Goal: Task Accomplishment & Management: Use online tool/utility

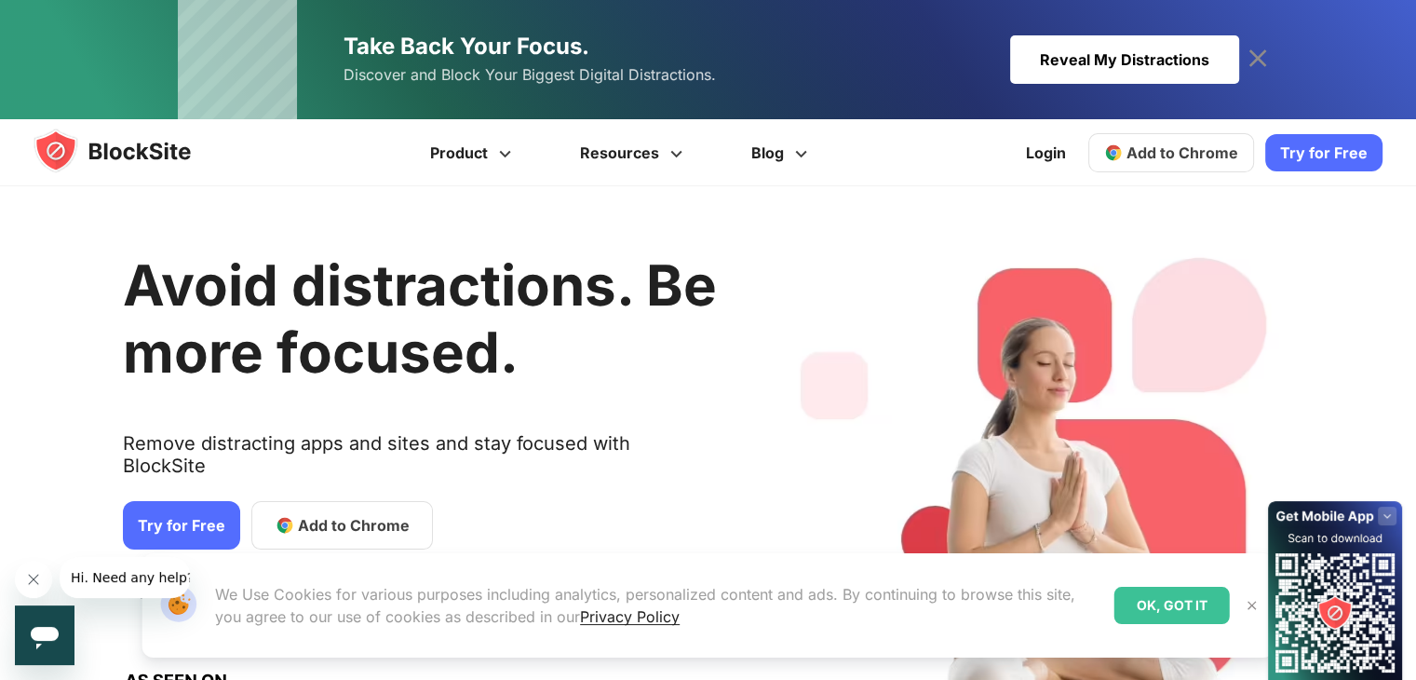
click at [1183, 141] on link "Add to Chrome" at bounding box center [1171, 152] width 166 height 39
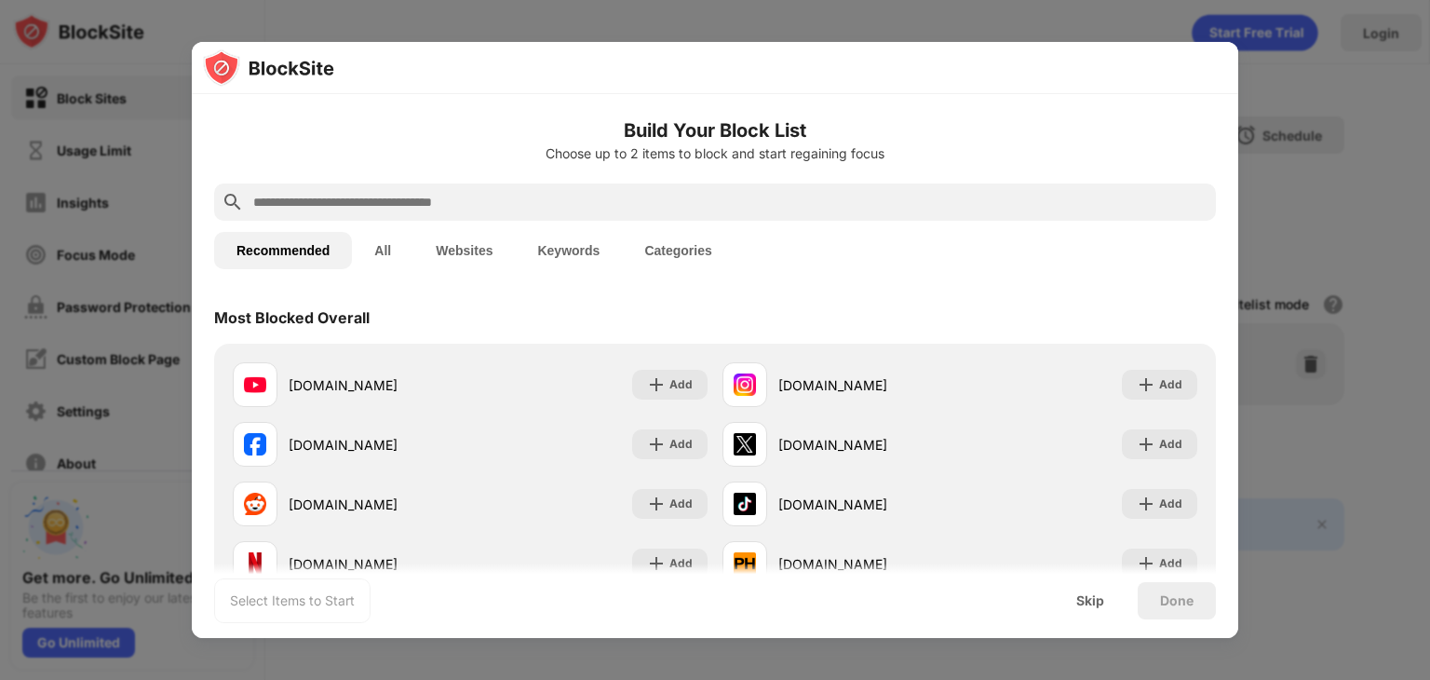
click at [603, 217] on div at bounding box center [715, 201] width 1002 height 37
click at [581, 206] on input "text" at bounding box center [729, 202] width 957 height 22
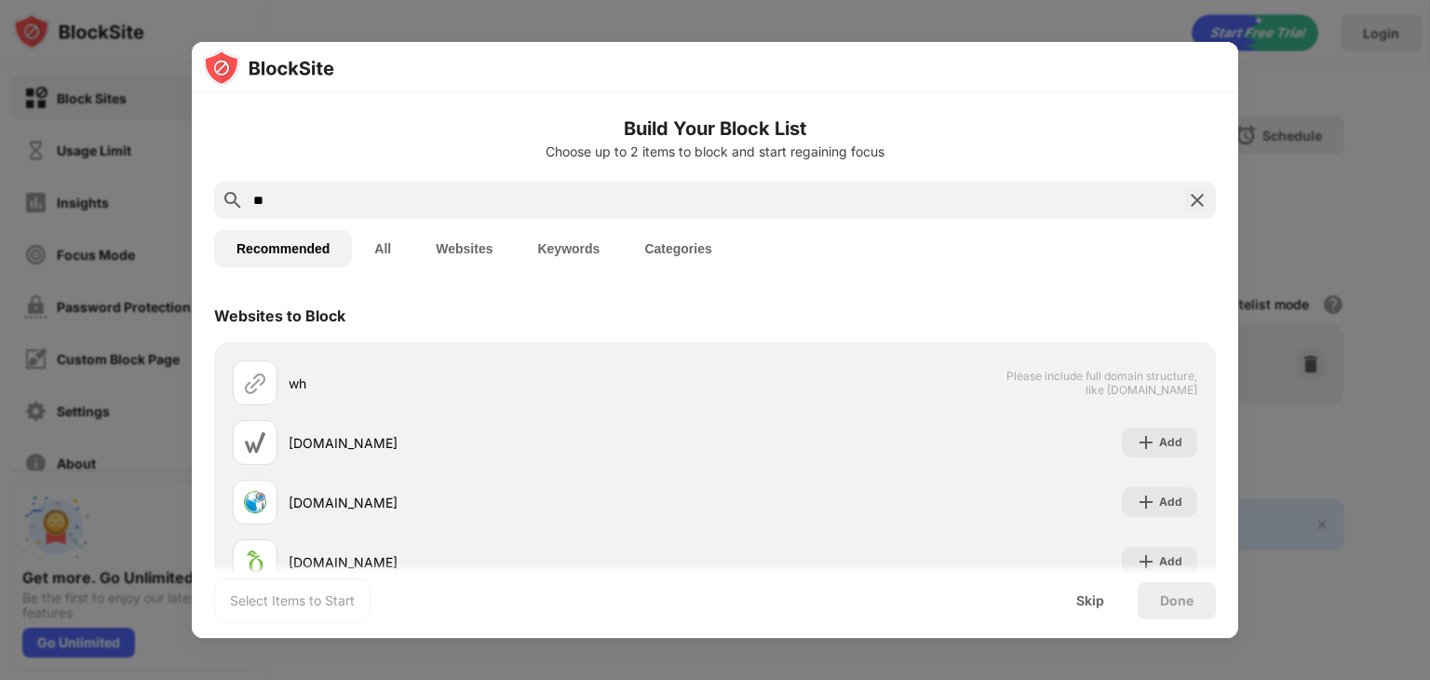
type input "**"
click at [1186, 201] on img at bounding box center [1197, 200] width 22 height 22
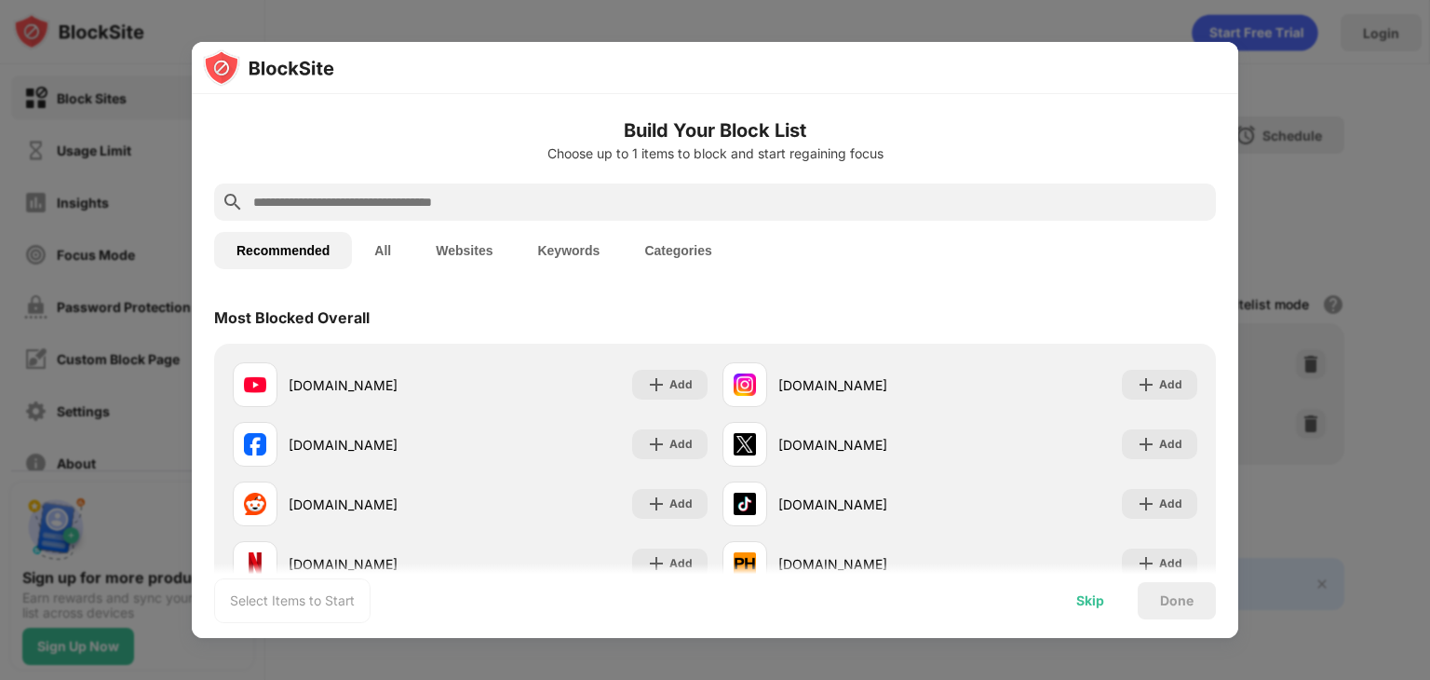
click at [1076, 593] on div "Skip" at bounding box center [1090, 600] width 28 height 15
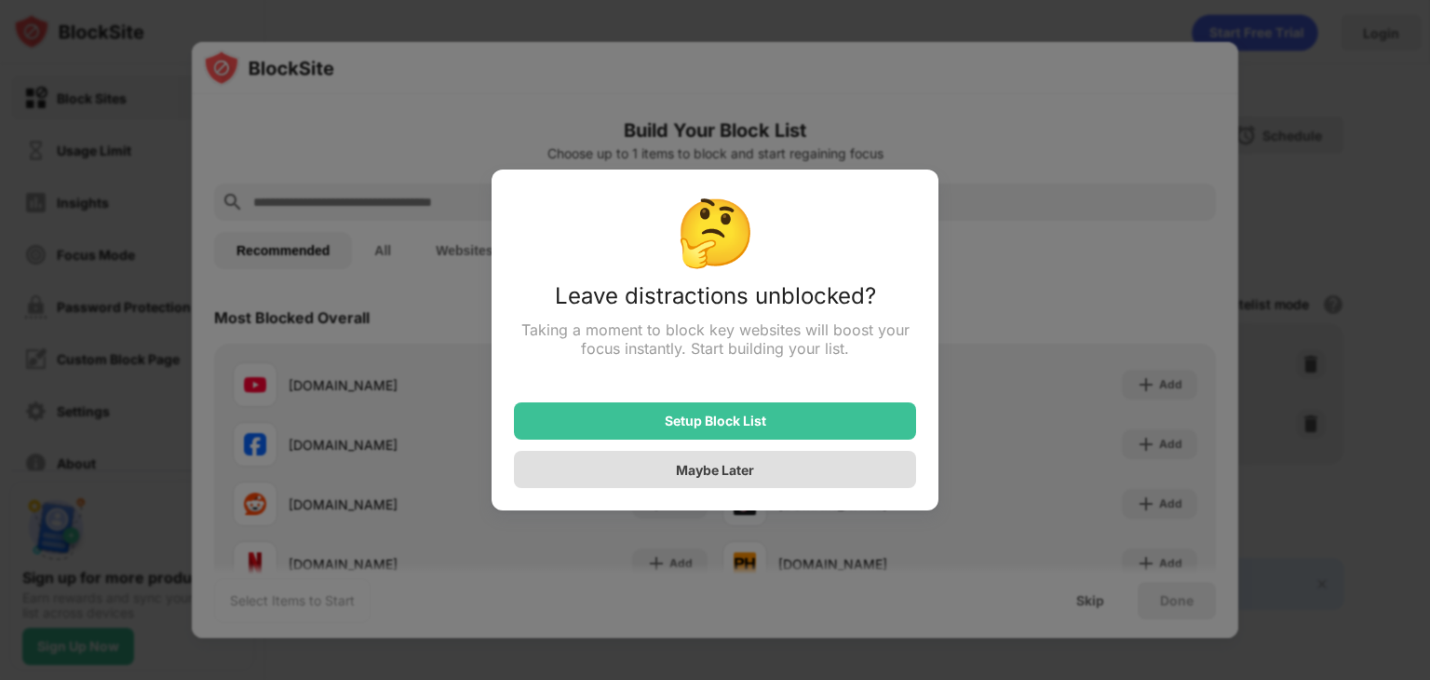
click at [794, 473] on div "Maybe Later" at bounding box center [715, 469] width 402 height 37
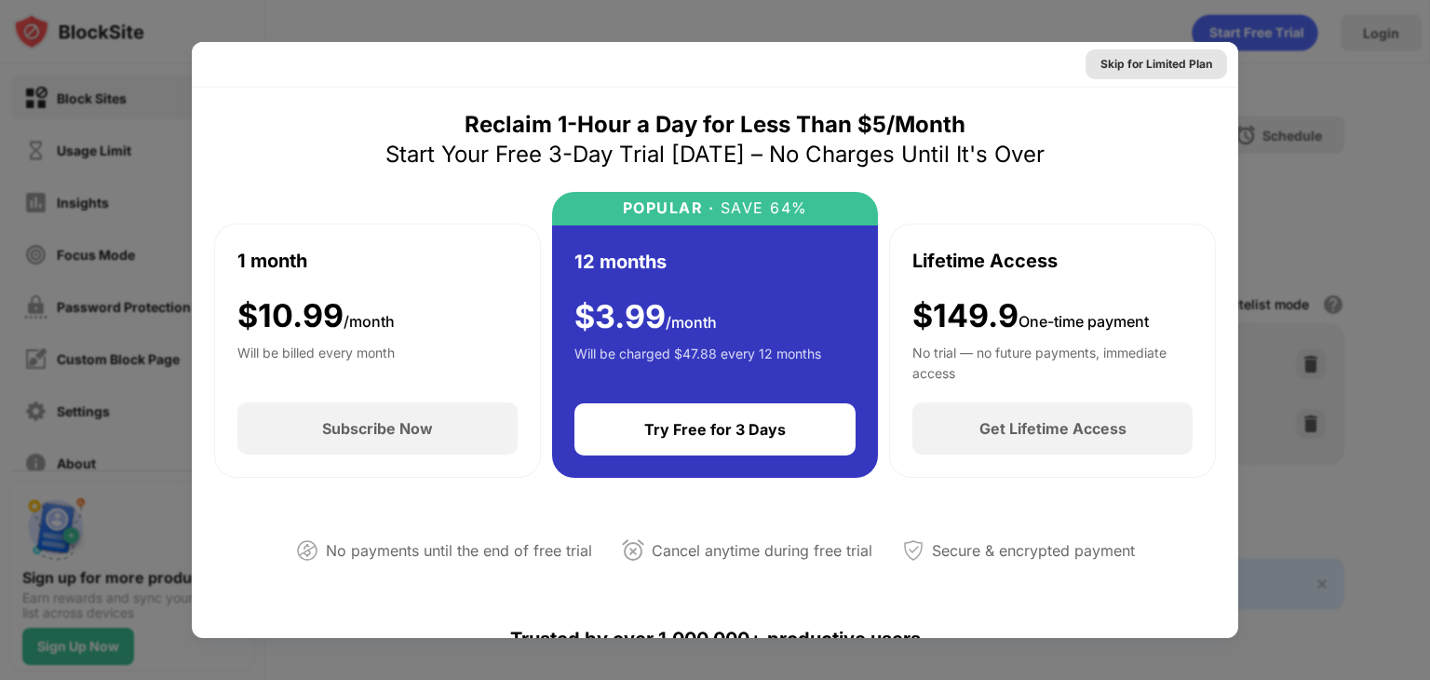
click at [1147, 57] on div "Skip for Limited Plan" at bounding box center [1157, 64] width 112 height 19
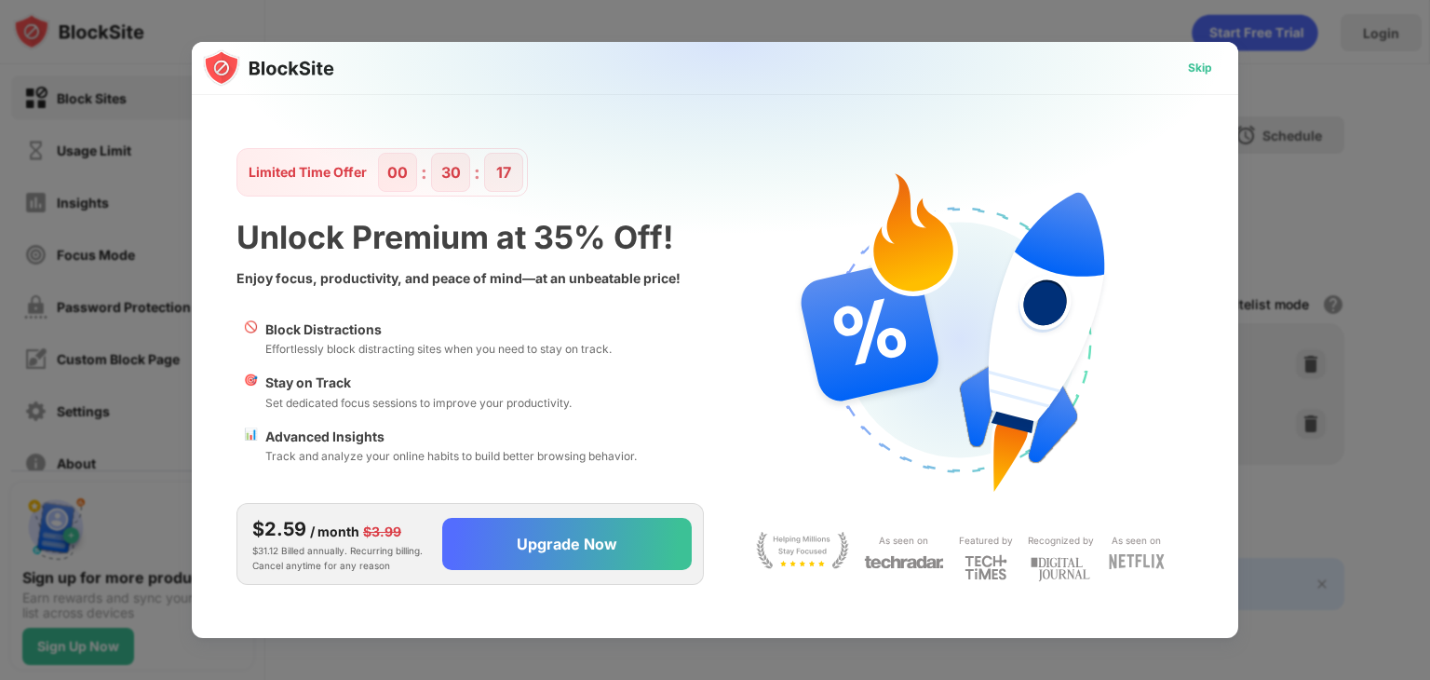
click at [1195, 76] on div "Skip" at bounding box center [1200, 68] width 24 height 19
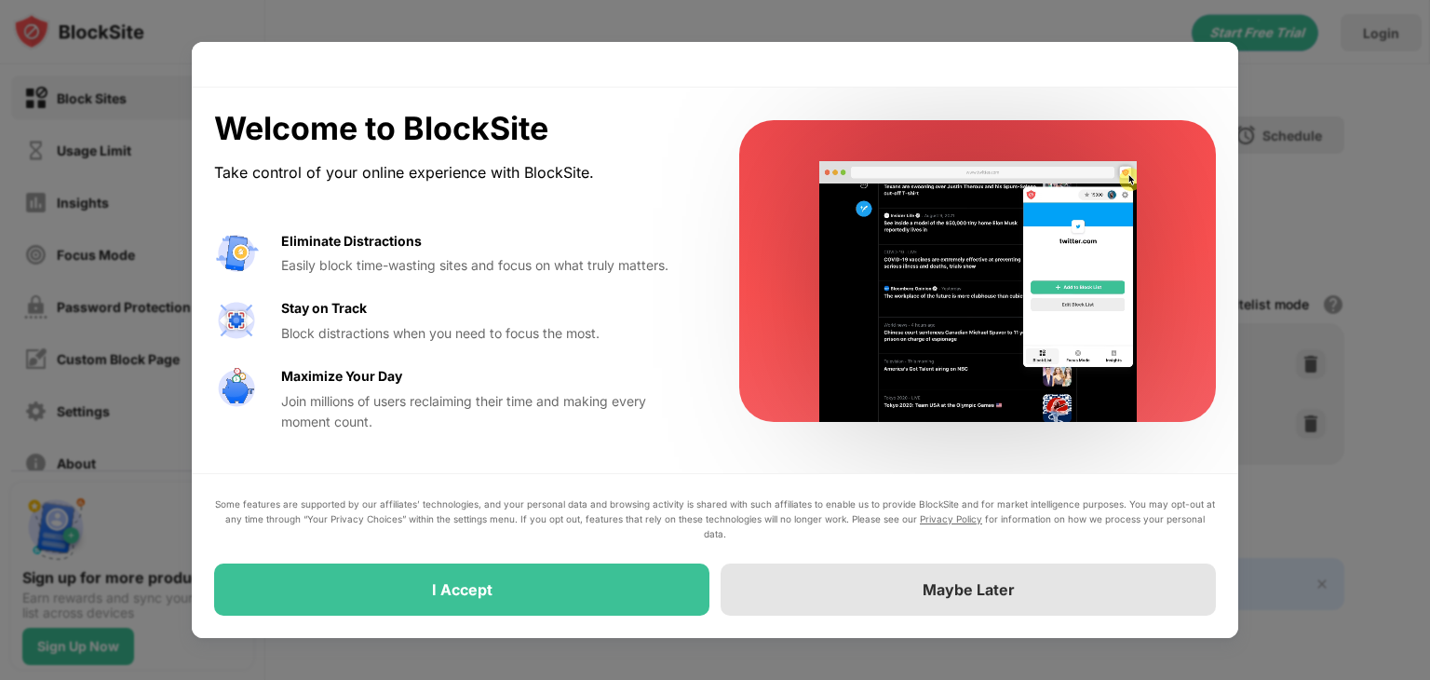
click at [862, 586] on div "Maybe Later" at bounding box center [968, 589] width 495 height 52
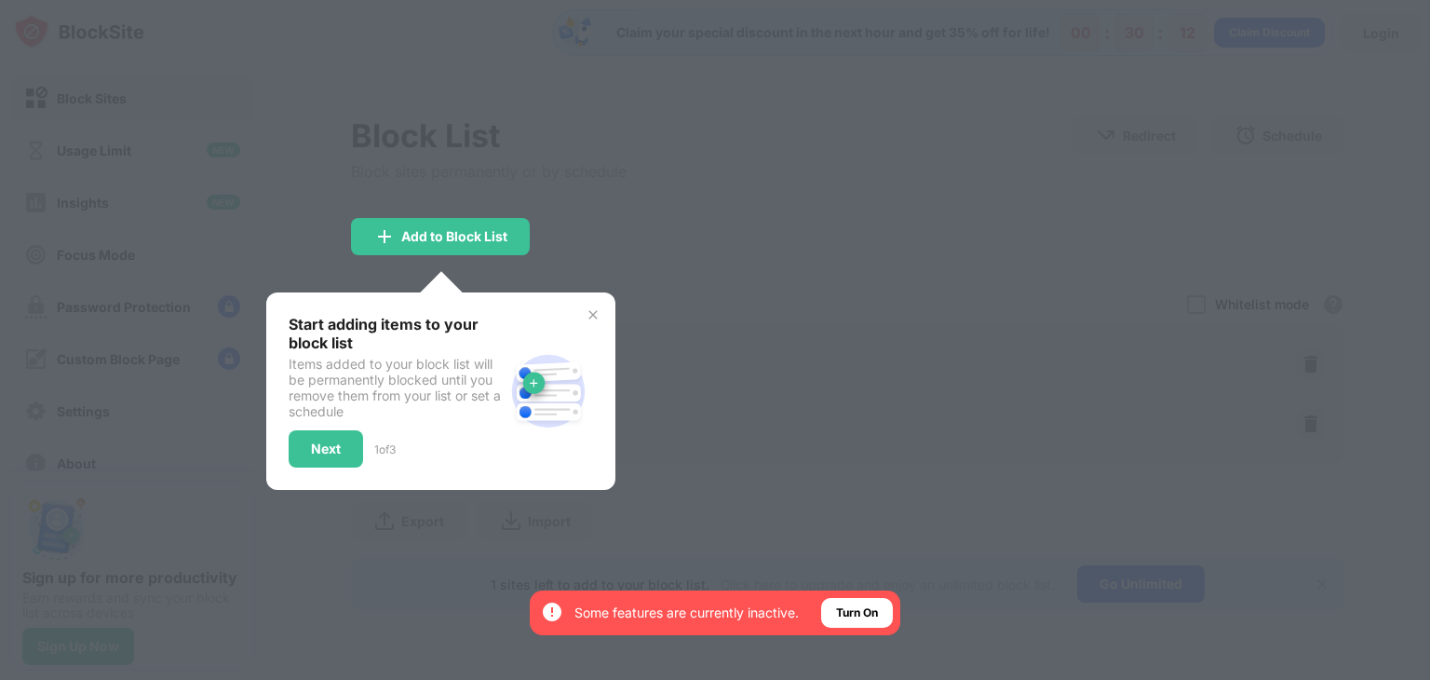
click at [588, 318] on img at bounding box center [593, 314] width 15 height 15
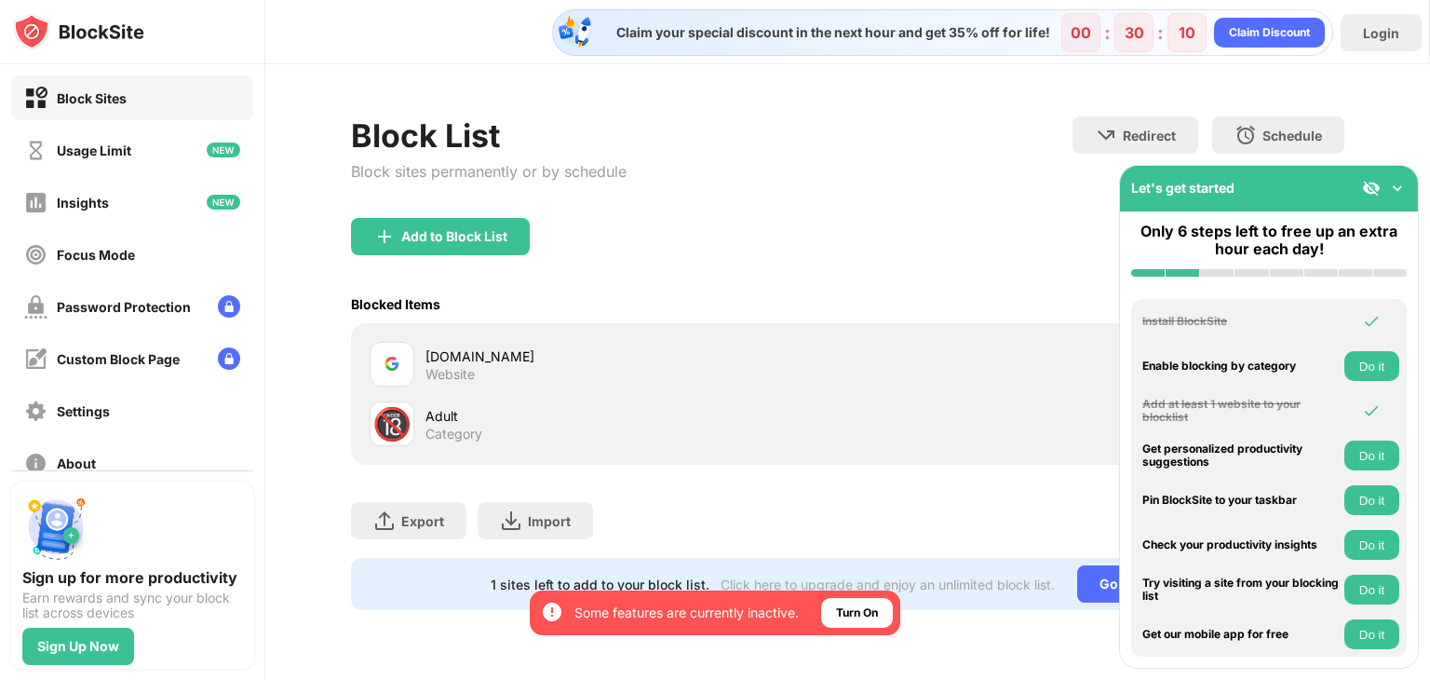
click at [864, 243] on div "Add to Block List" at bounding box center [847, 251] width 993 height 67
click at [848, 620] on div "Turn On" at bounding box center [857, 612] width 42 height 19
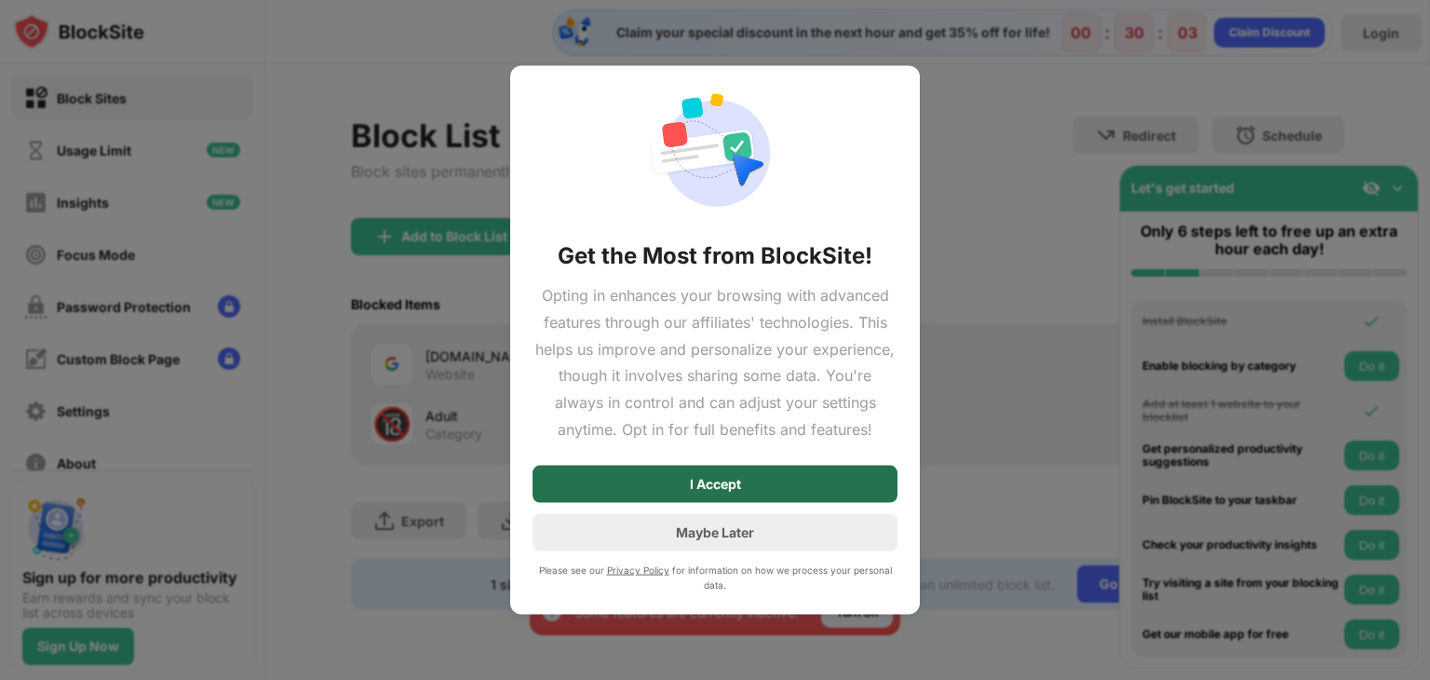
click at [717, 465] on div "I Accept" at bounding box center [715, 483] width 365 height 37
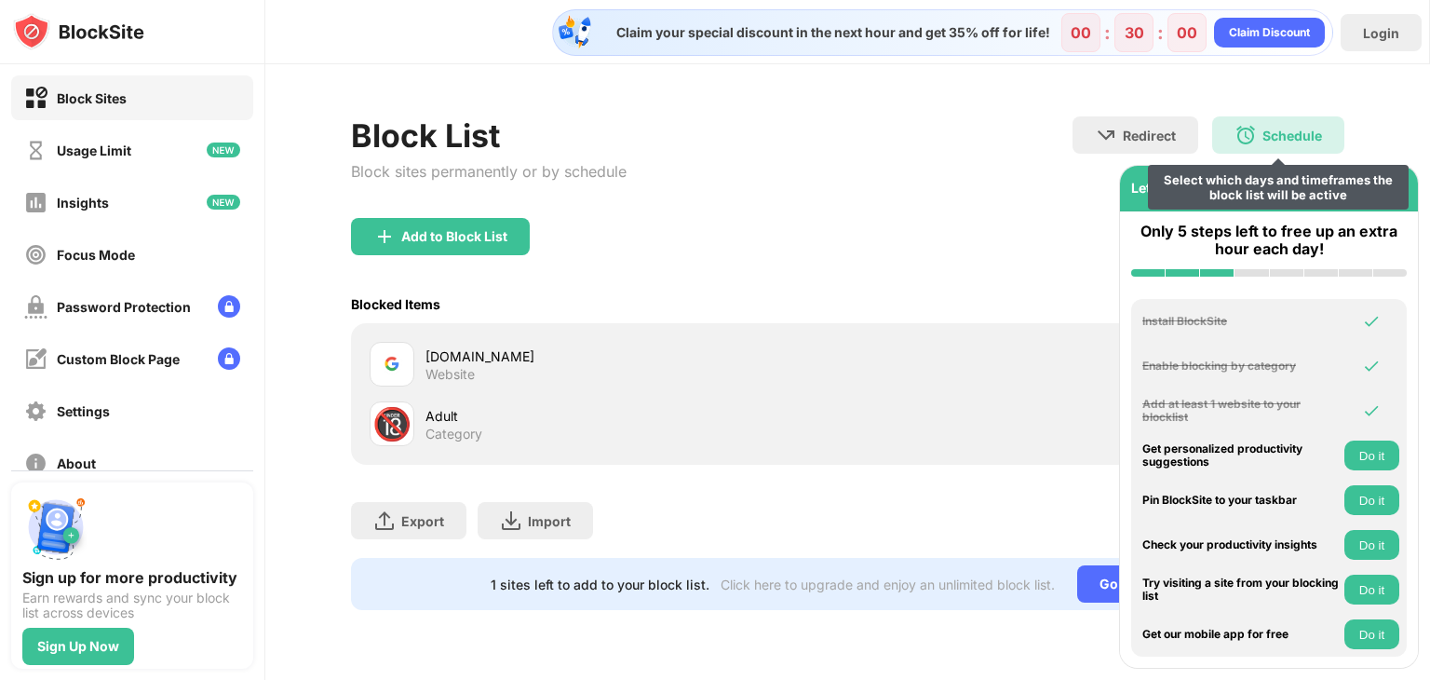
click at [1252, 139] on img at bounding box center [1246, 135] width 22 height 22
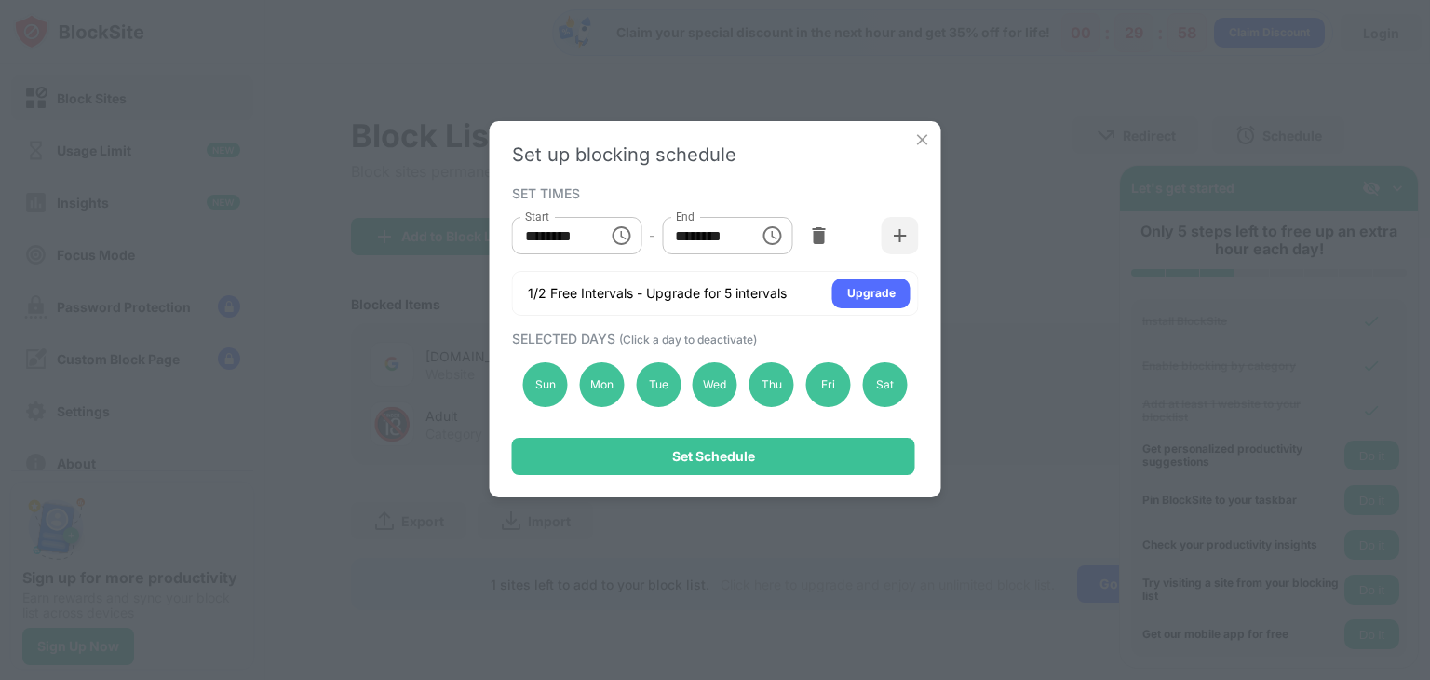
click at [920, 149] on div "Set up blocking schedule SET TIMES Start ******** Start - End ******** End 1/2 …" at bounding box center [716, 309] width 452 height 376
click at [922, 141] on img at bounding box center [922, 139] width 19 height 19
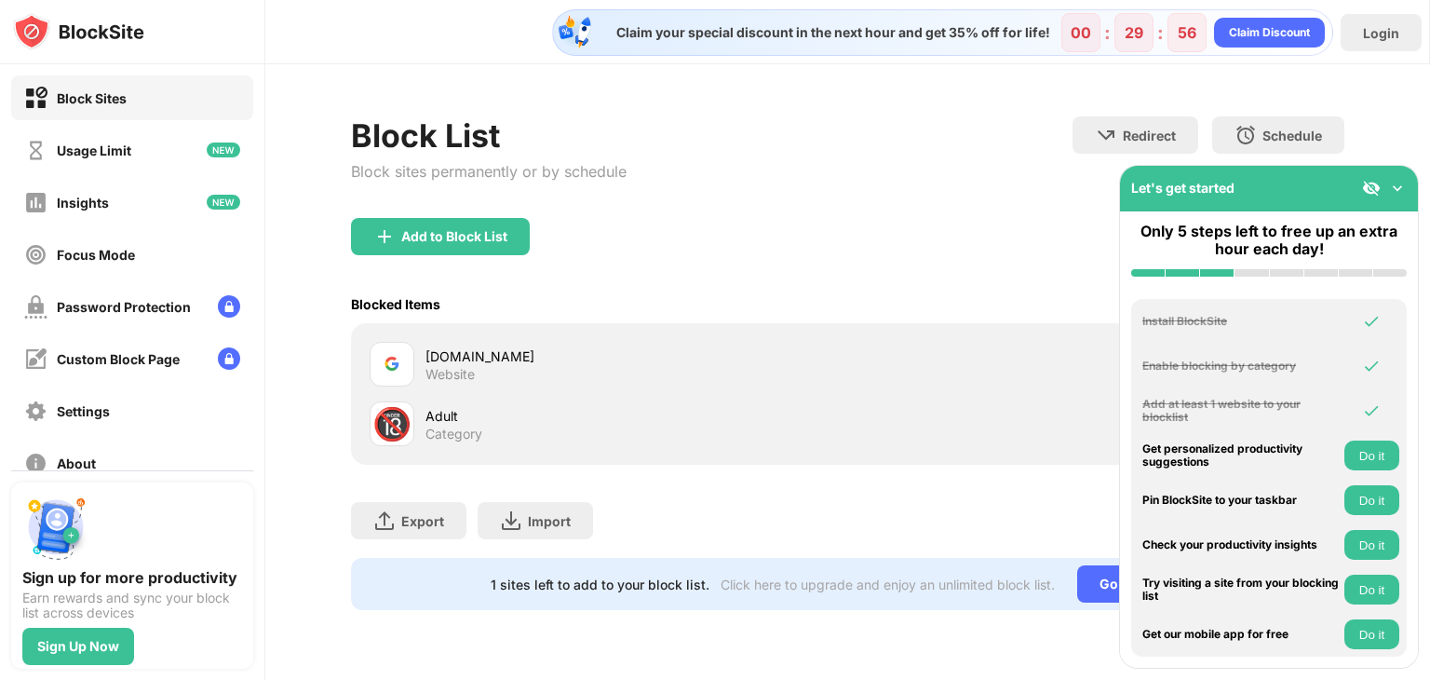
click at [455, 359] on div "google.com" at bounding box center [637, 356] width 422 height 20
click at [1360, 452] on button "Do it" at bounding box center [1371, 455] width 55 height 30
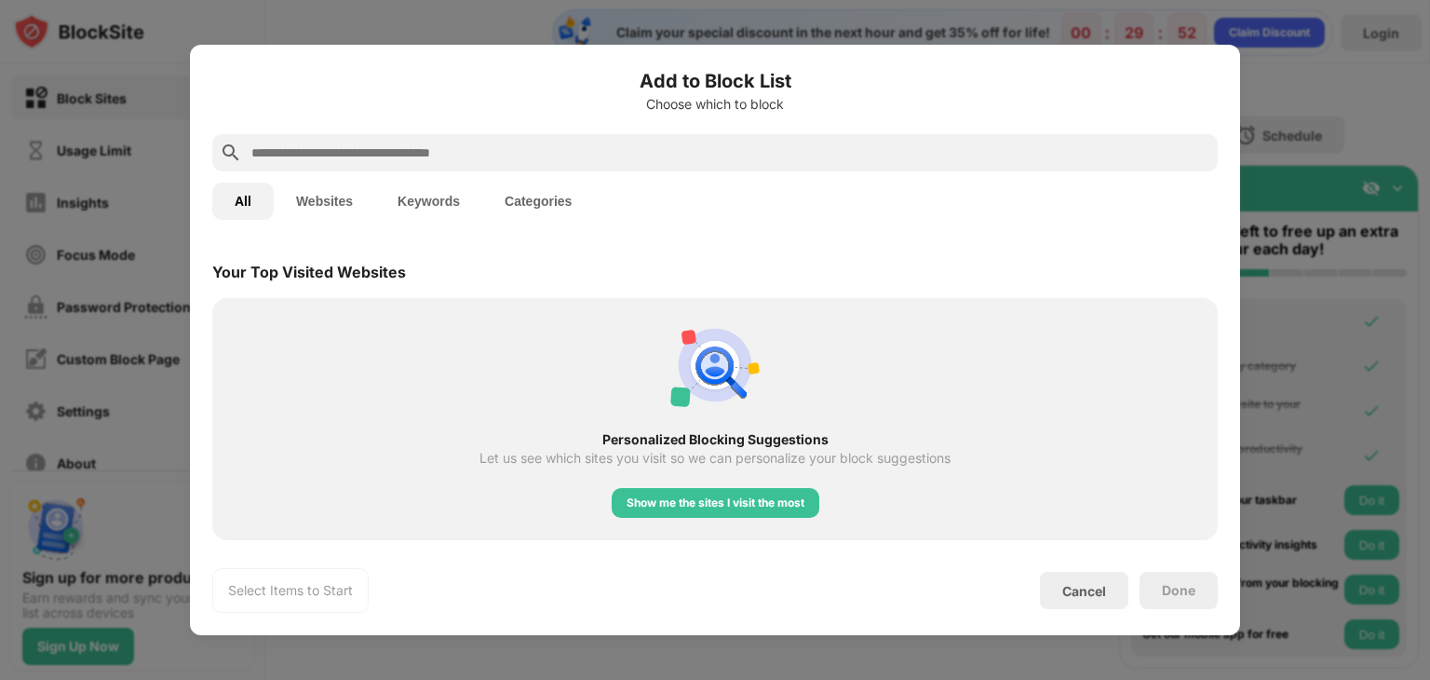
scroll to position [648, 0]
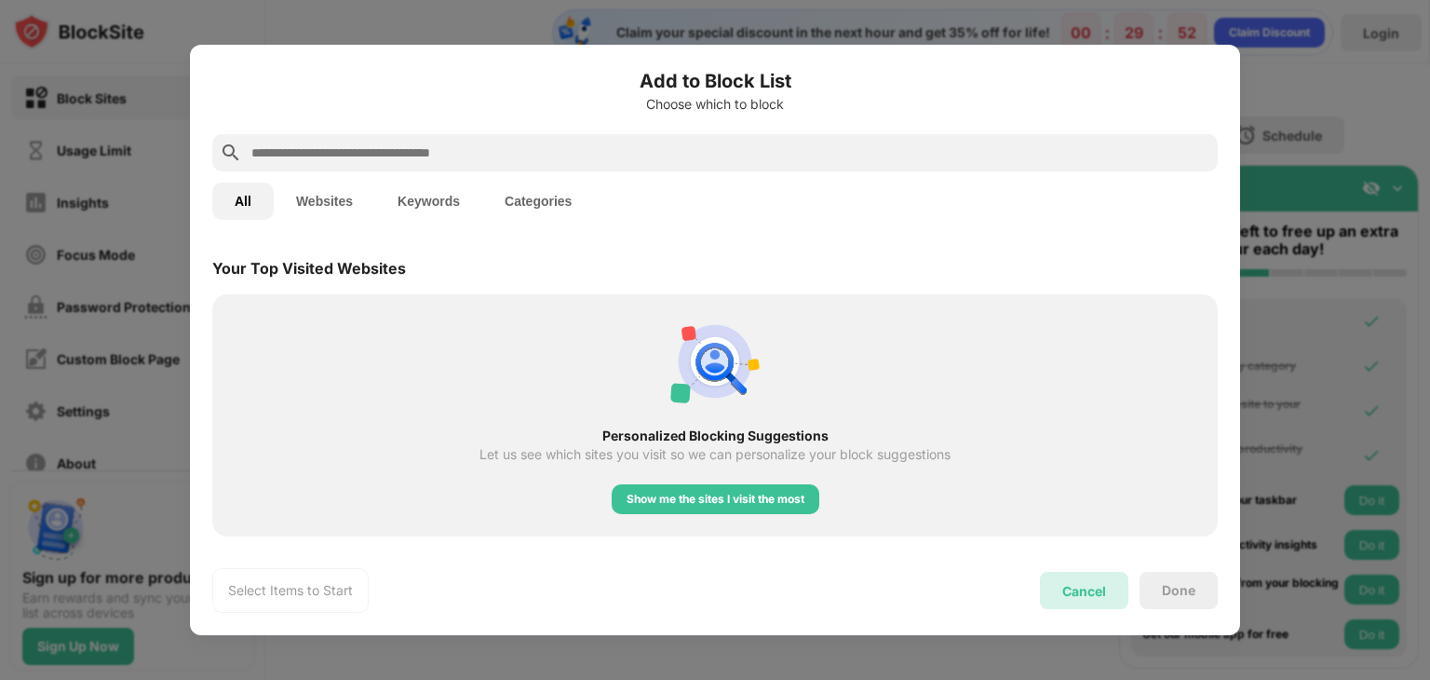
click at [1079, 579] on div "Cancel" at bounding box center [1084, 590] width 88 height 37
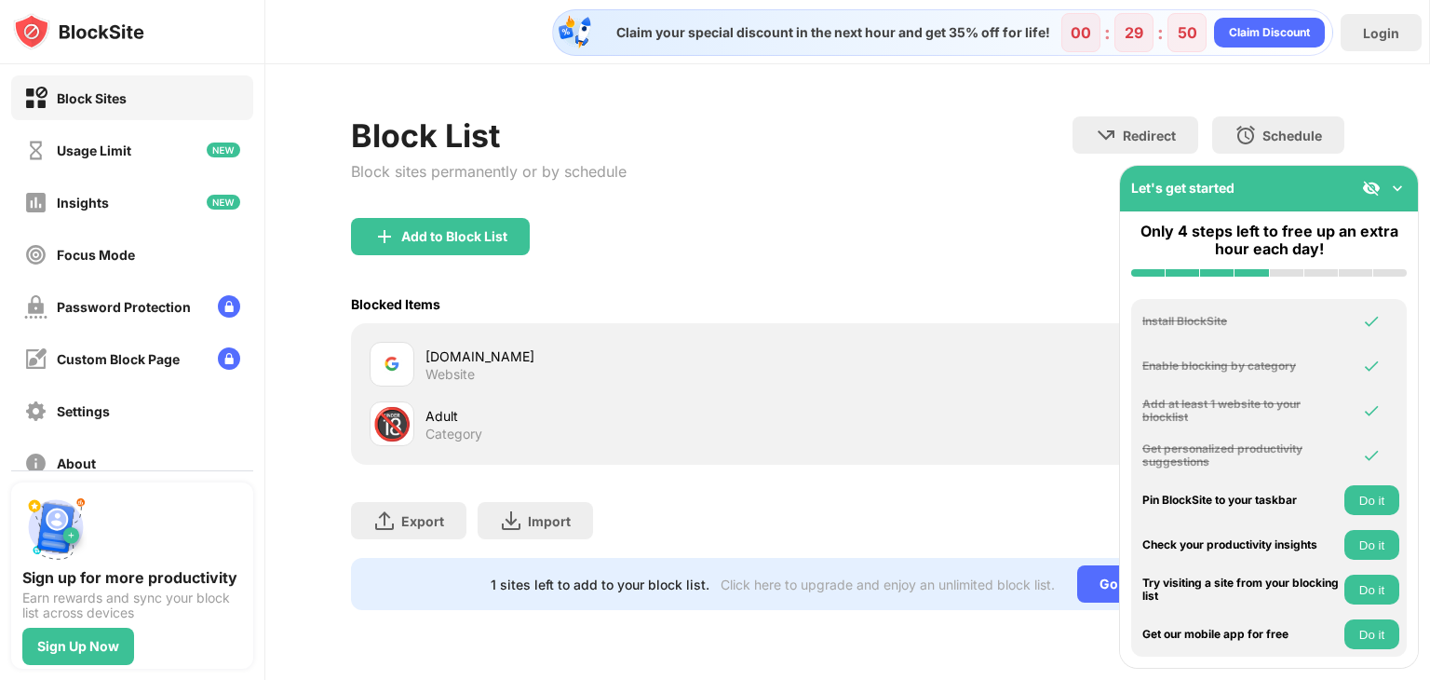
click at [1358, 487] on button "Do it" at bounding box center [1371, 500] width 55 height 30
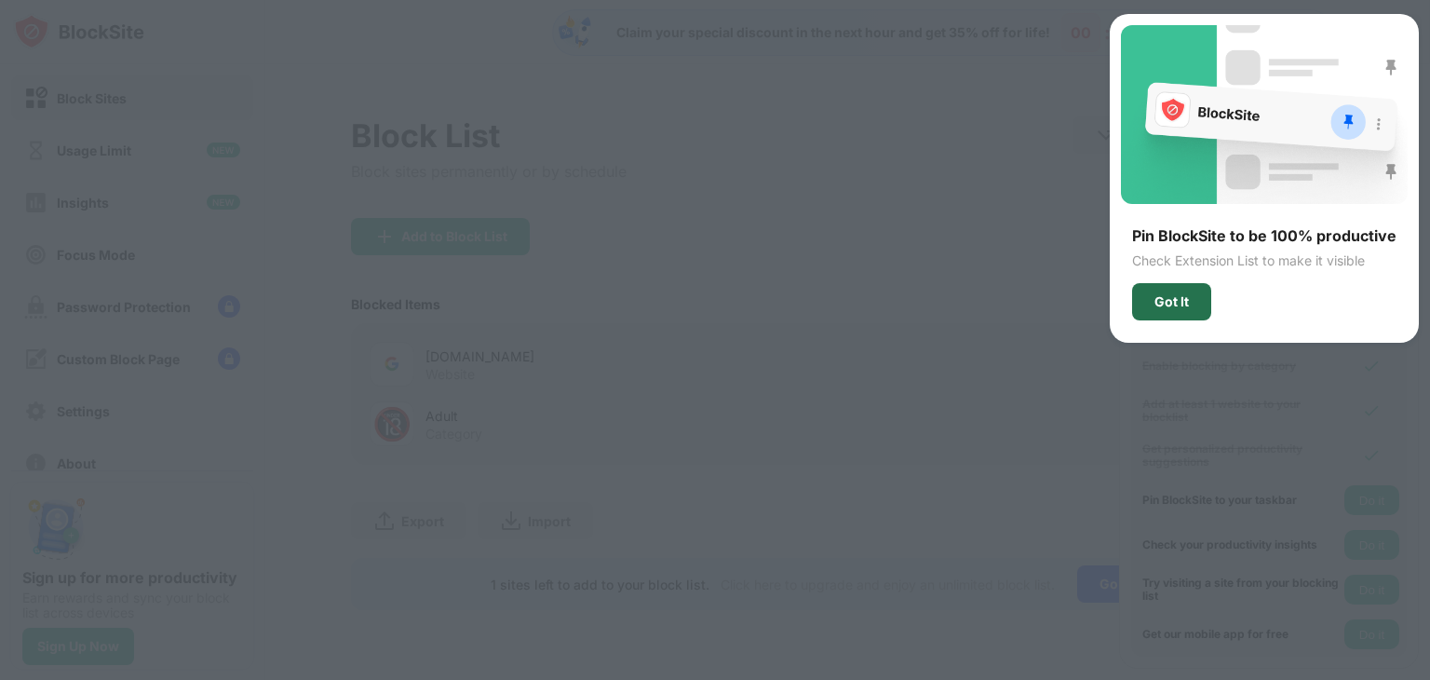
click at [1166, 306] on div "Got It" at bounding box center [1172, 301] width 34 height 15
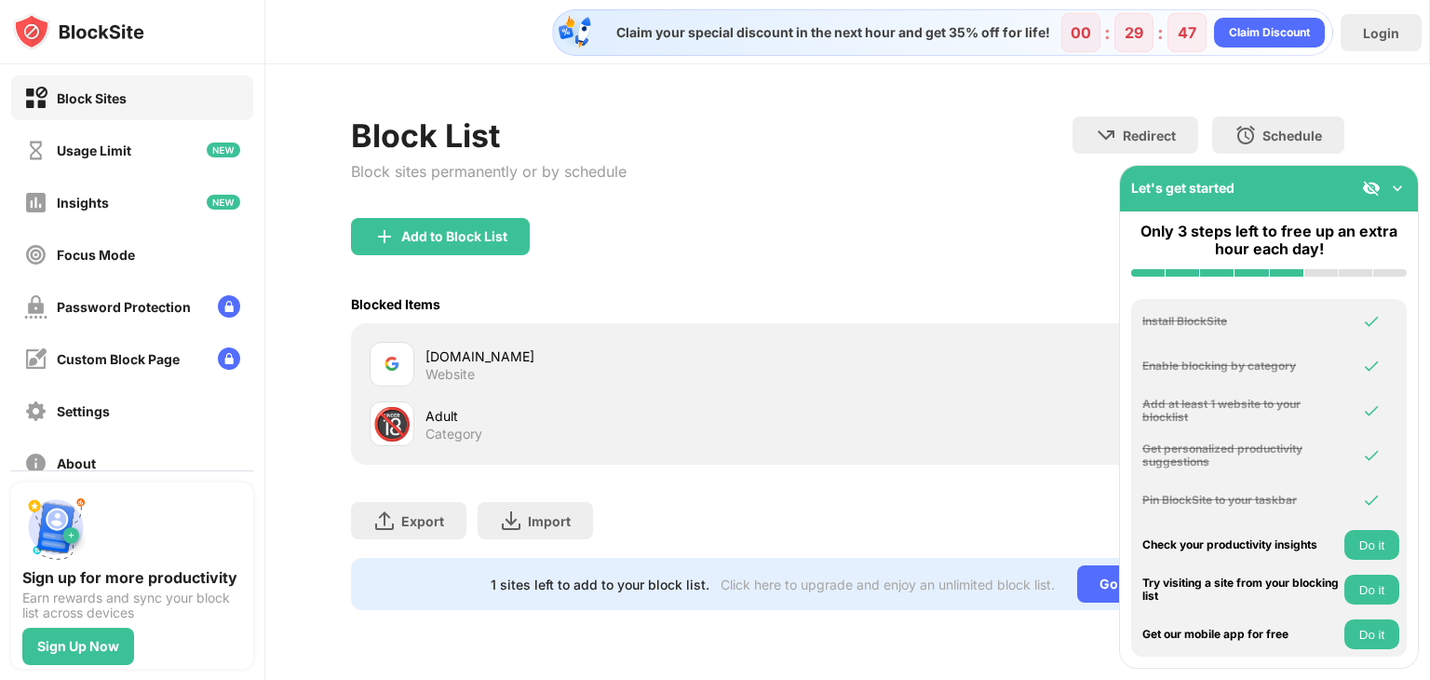
click at [1357, 542] on button "Do it" at bounding box center [1371, 545] width 55 height 30
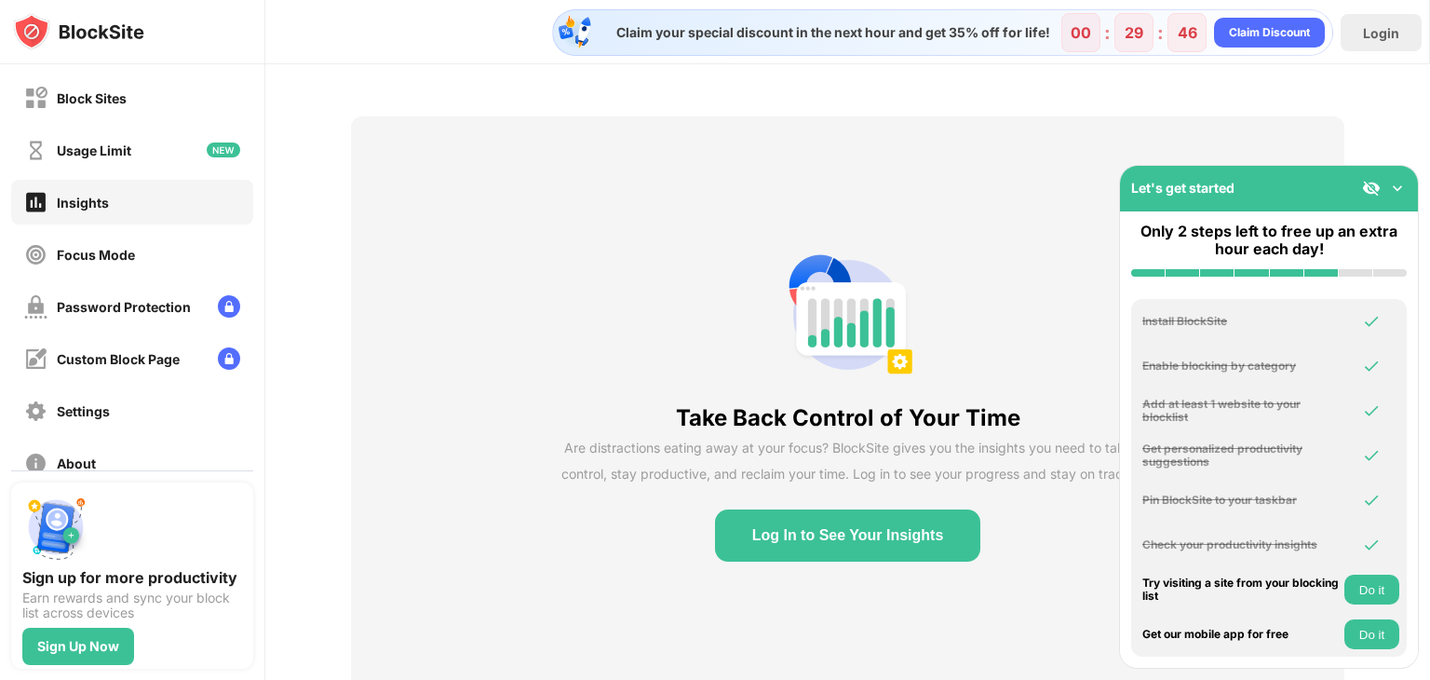
click at [911, 509] on button "Log In to See Your Insights" at bounding box center [848, 535] width 266 height 52
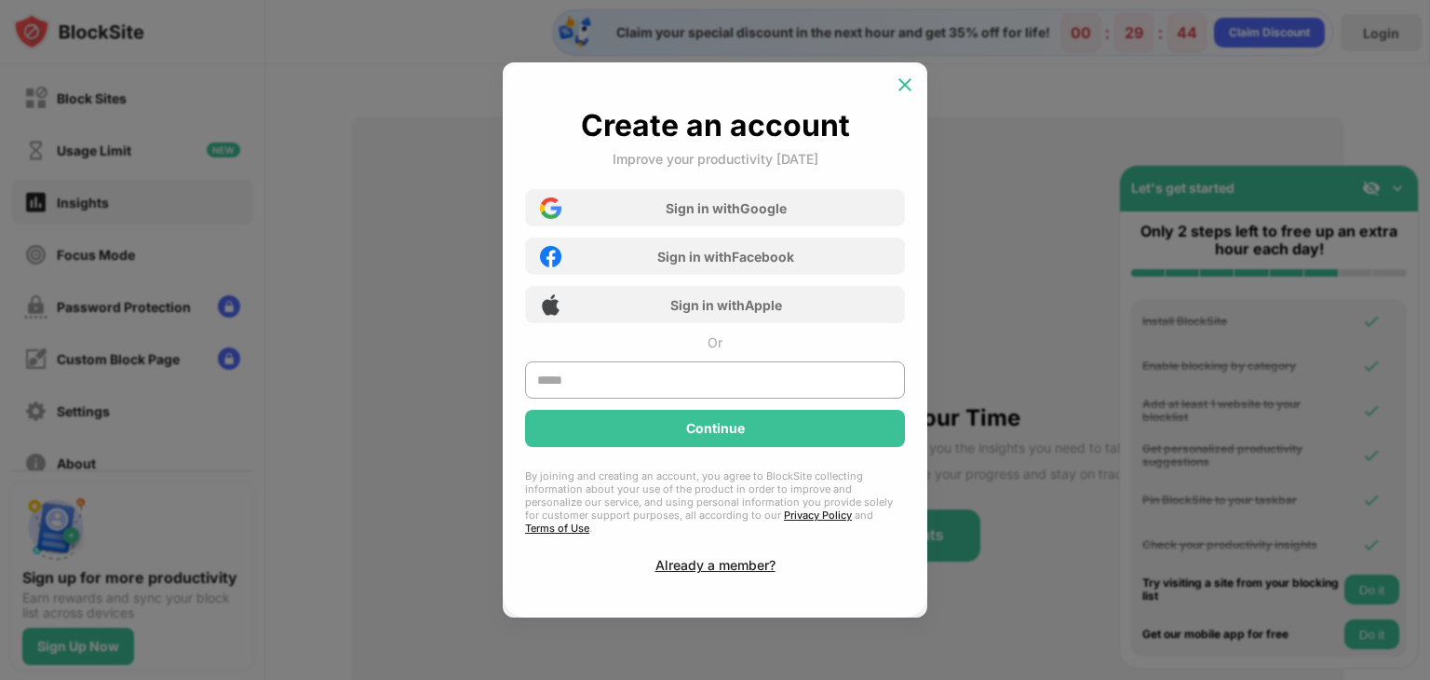
click at [894, 80] on div at bounding box center [905, 85] width 30 height 30
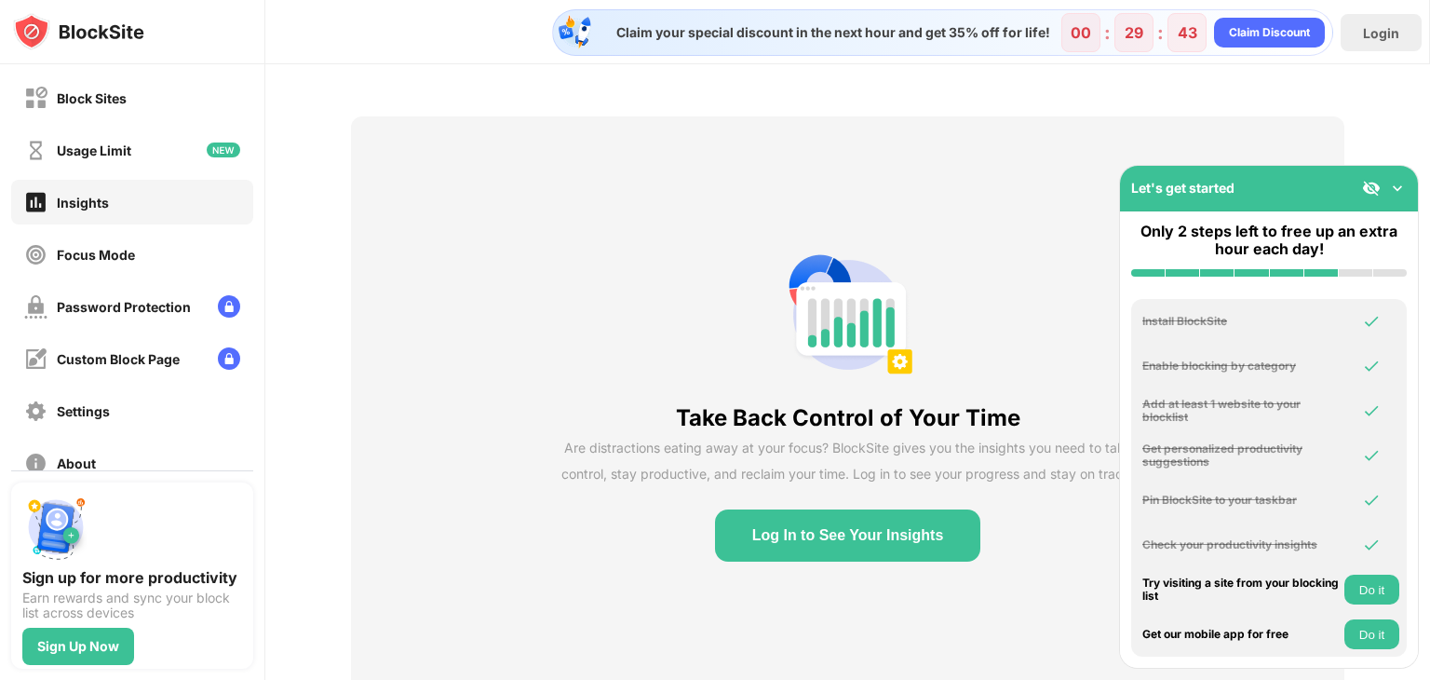
click at [1370, 597] on button "Do it" at bounding box center [1371, 589] width 55 height 30
click at [1378, 623] on button "Do it" at bounding box center [1371, 634] width 55 height 30
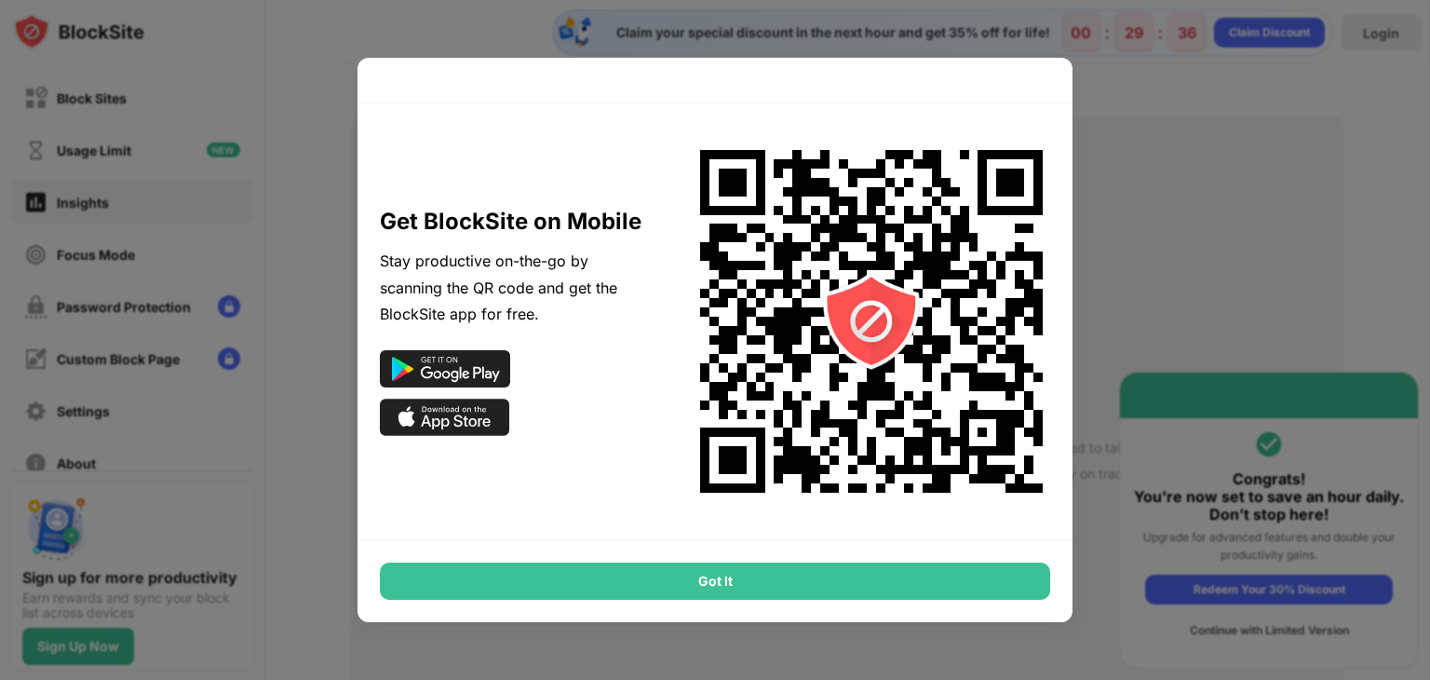
click at [749, 567] on div "Got It" at bounding box center [715, 580] width 670 height 37
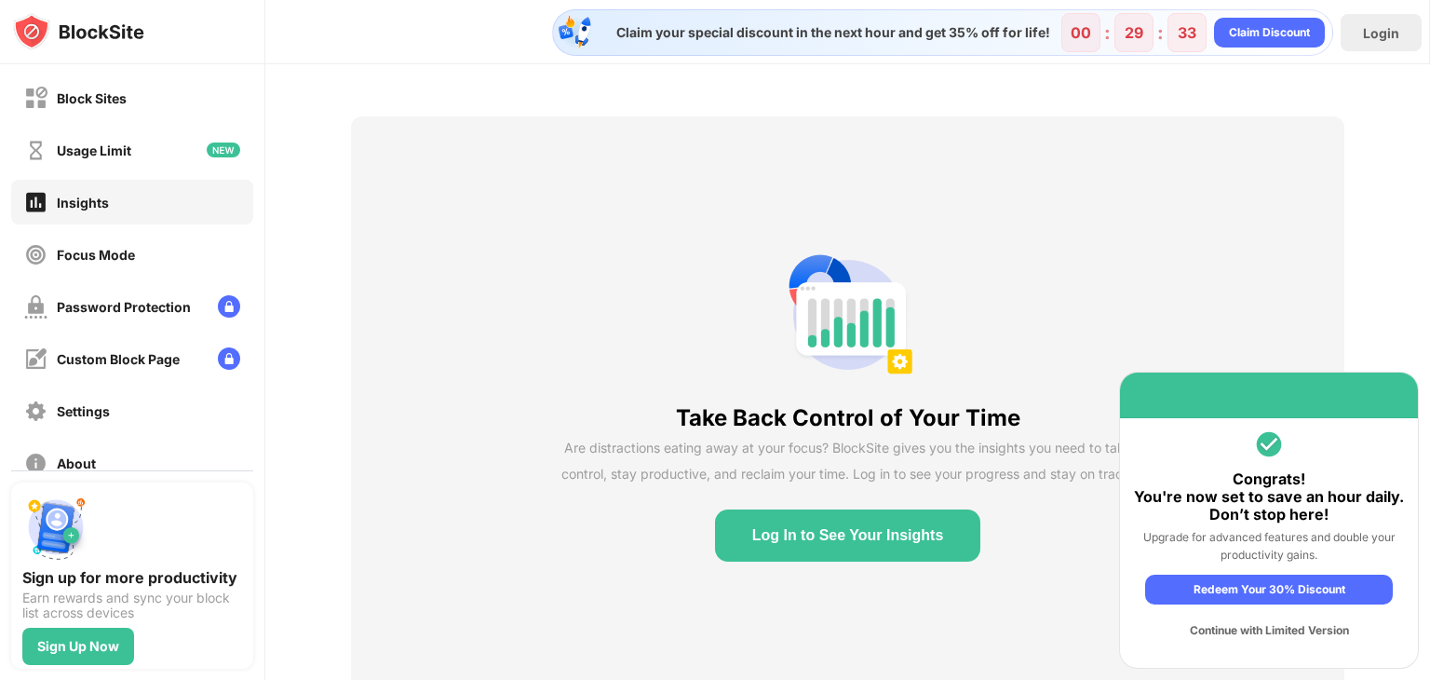
click at [1274, 628] on div "Continue with Limited Version" at bounding box center [1269, 630] width 248 height 30
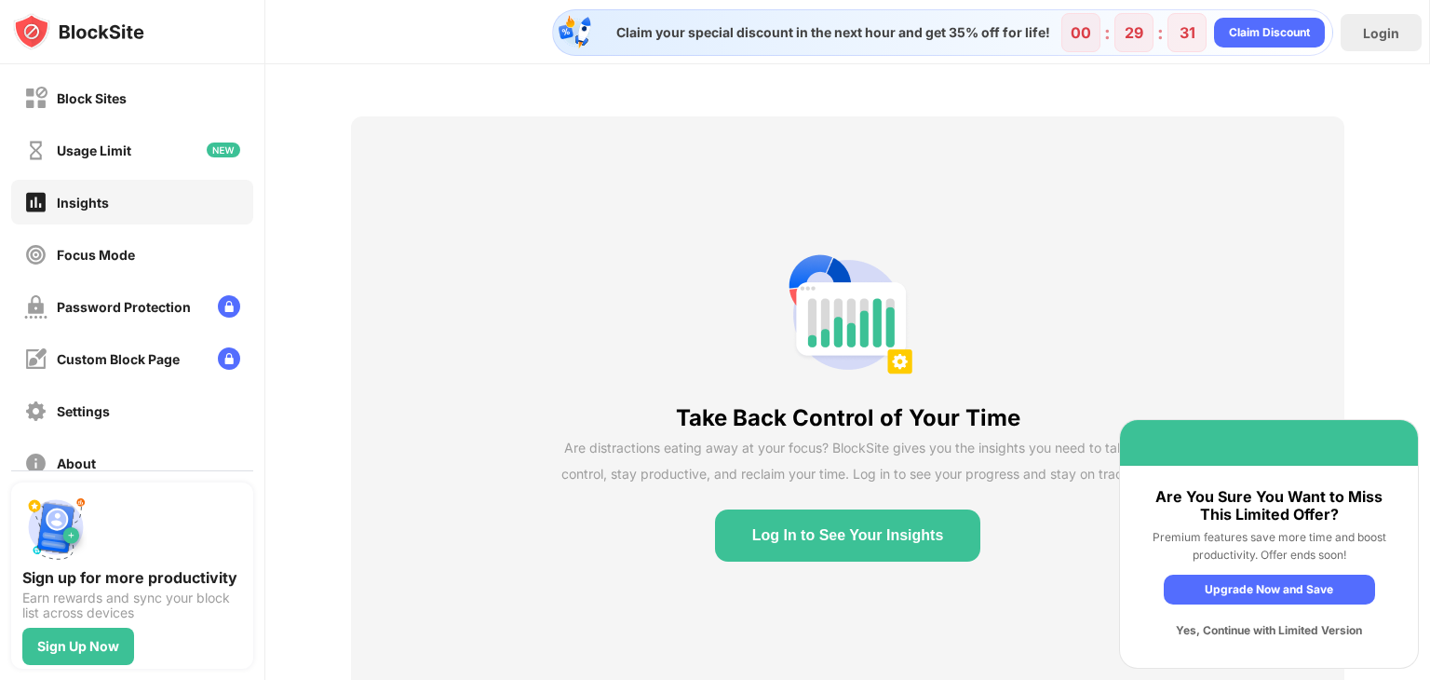
click at [1274, 628] on div "Yes, Continue with Limited Version" at bounding box center [1269, 630] width 211 height 30
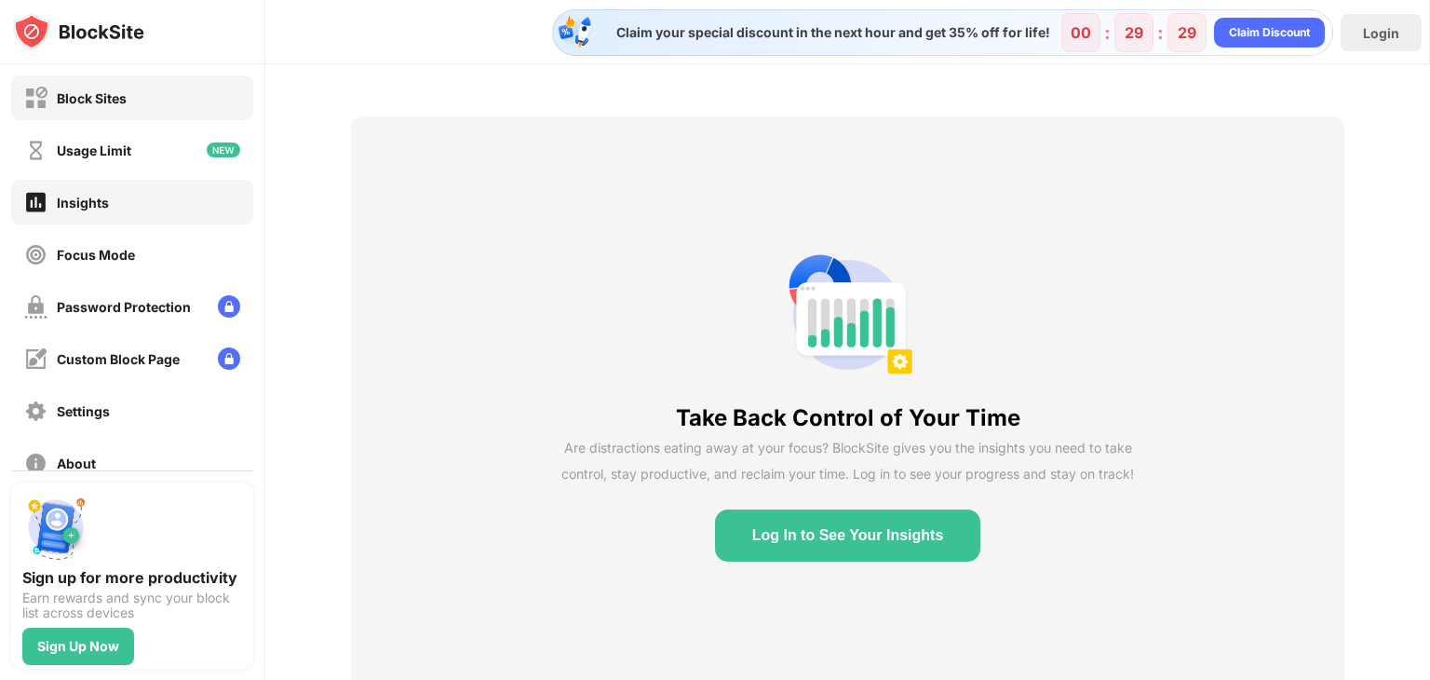
click at [126, 97] on div "Block Sites" at bounding box center [92, 98] width 70 height 16
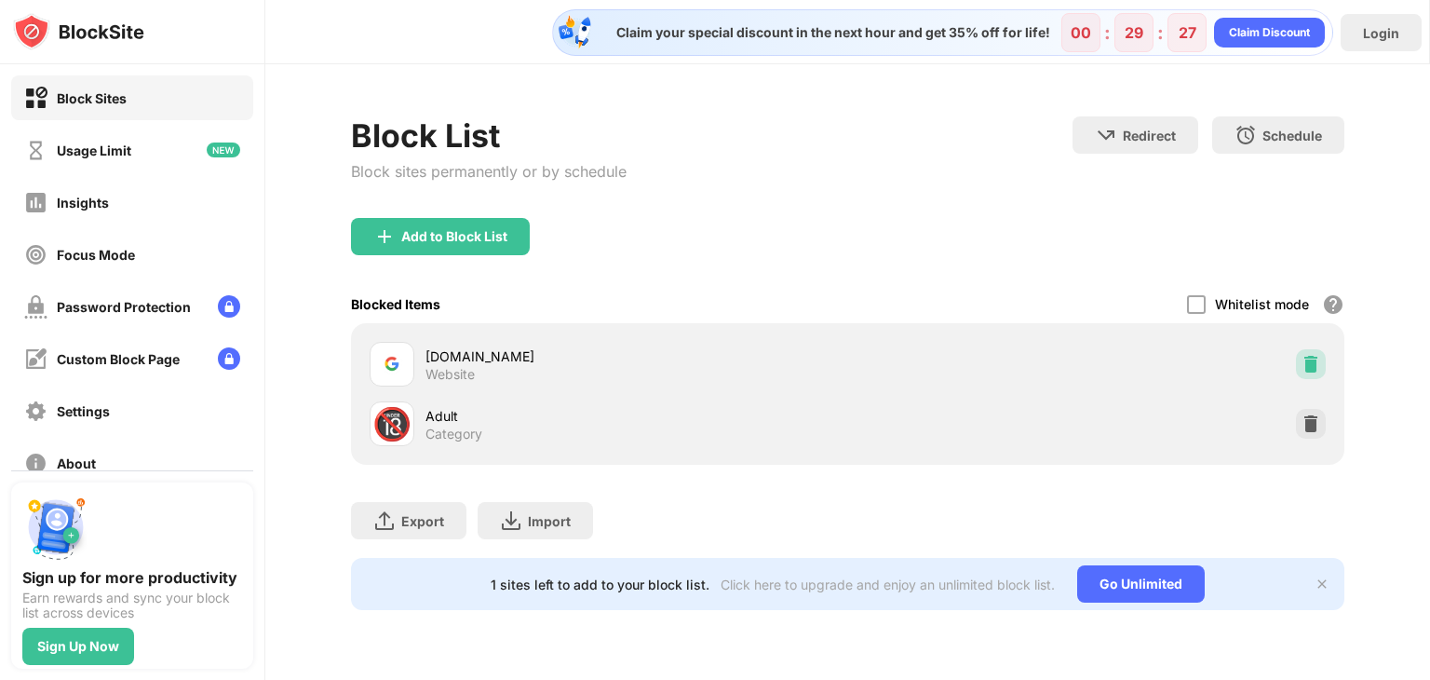
click at [1311, 365] on img at bounding box center [1311, 364] width 19 height 19
